Goal: Task Accomplishment & Management: Manage account settings

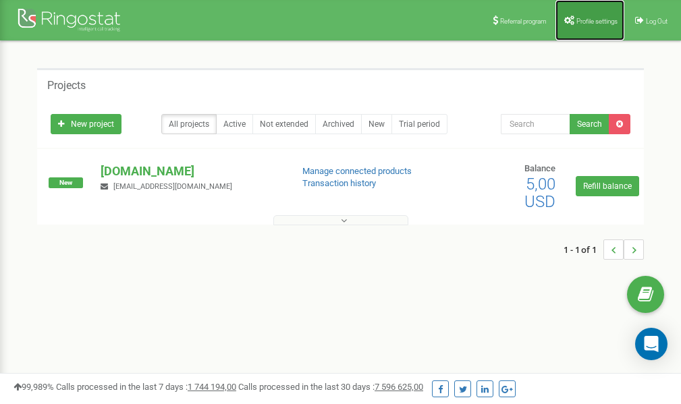
click at [583, 18] on span "Profile settings" at bounding box center [597, 21] width 41 height 7
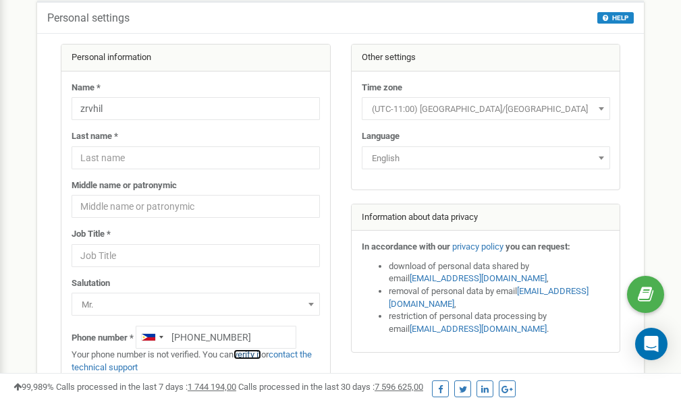
click at [257, 354] on link "verify it" at bounding box center [248, 355] width 28 height 10
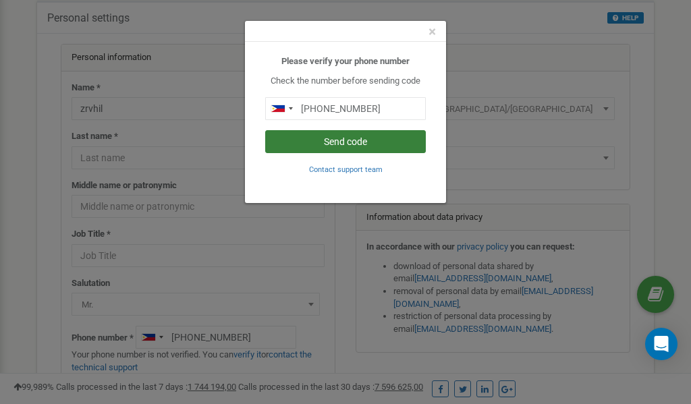
click at [331, 143] on button "Send code" at bounding box center [345, 141] width 161 height 23
